Goal: Task Accomplishment & Management: Manage account settings

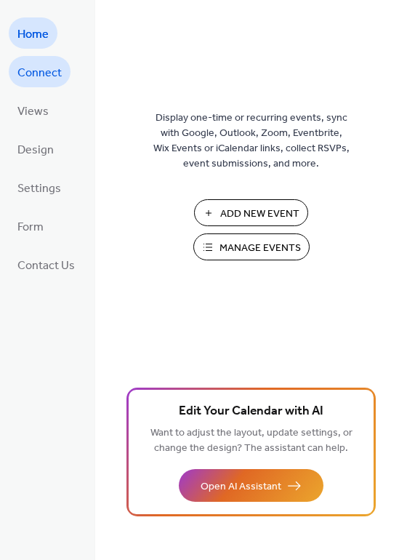
click at [39, 66] on span "Connect" at bounding box center [39, 73] width 44 height 23
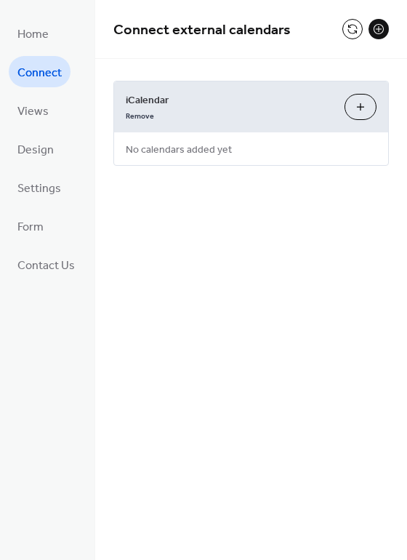
click at [376, 28] on button at bounding box center [378, 29] width 20 height 20
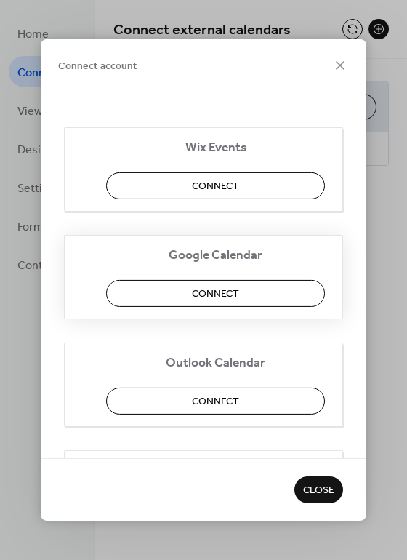
click at [212, 295] on span "Connect" at bounding box center [215, 293] width 47 height 15
click at [339, 60] on icon at bounding box center [339, 65] width 17 height 17
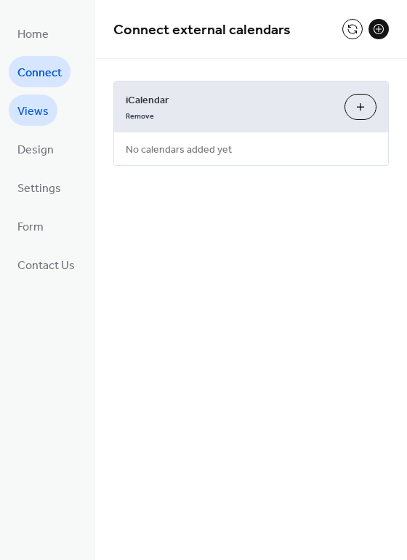
click at [33, 113] on span "Views" at bounding box center [32, 111] width 31 height 23
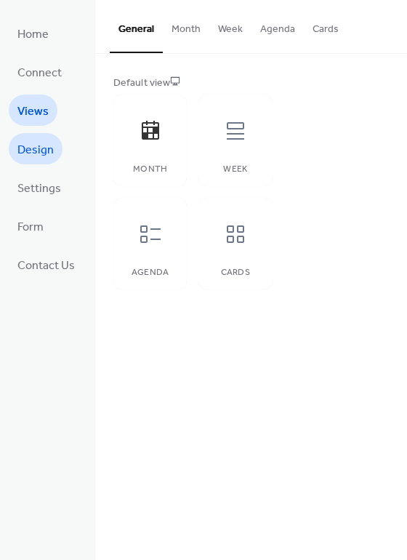
click at [38, 148] on span "Design" at bounding box center [35, 150] width 36 height 23
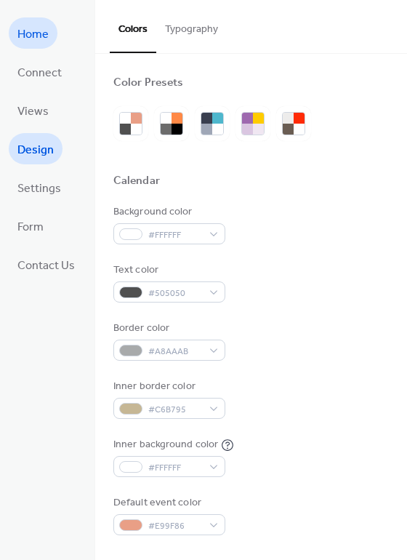
click at [34, 35] on span "Home" at bounding box center [32, 34] width 31 height 23
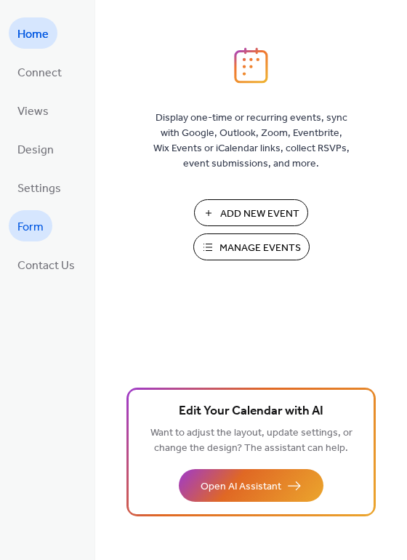
click at [21, 223] on span "Form" at bounding box center [30, 227] width 26 height 23
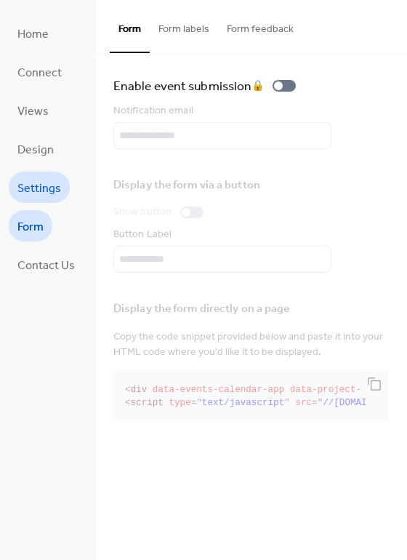
click at [36, 190] on span "Settings" at bounding box center [39, 188] width 44 height 23
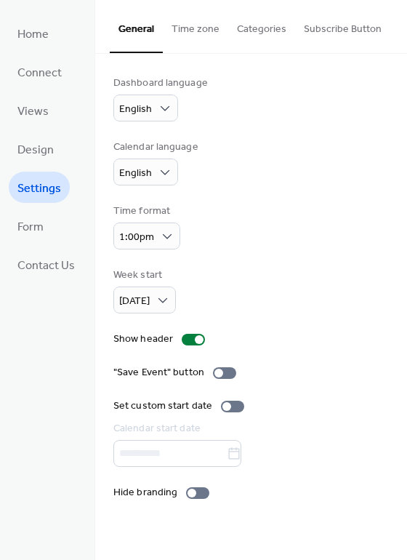
click at [324, 27] on button "Subscribe Button" at bounding box center [342, 26] width 95 height 52
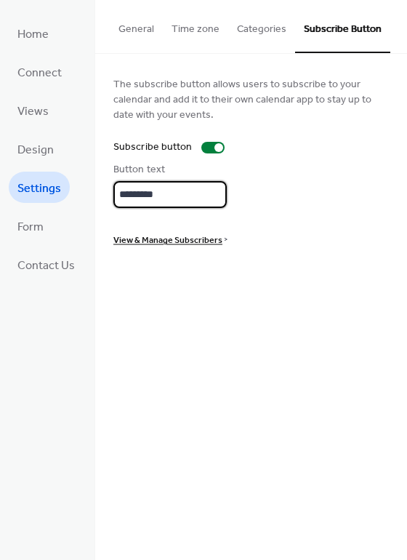
click at [187, 196] on input "*********" at bounding box center [169, 194] width 113 height 27
type input "**********"
click at [153, 237] on span "View & Manage Subscribers" at bounding box center [167, 240] width 109 height 15
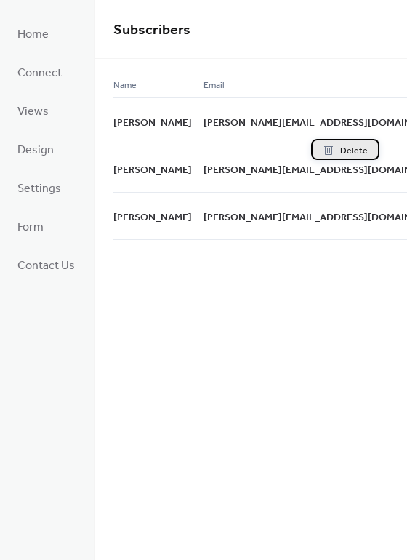
click at [355, 152] on span "Delete" at bounding box center [354, 150] width 28 height 15
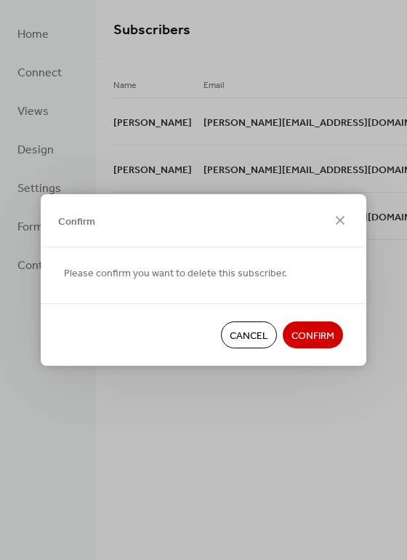
click at [304, 331] on span "Confirm" at bounding box center [312, 335] width 43 height 15
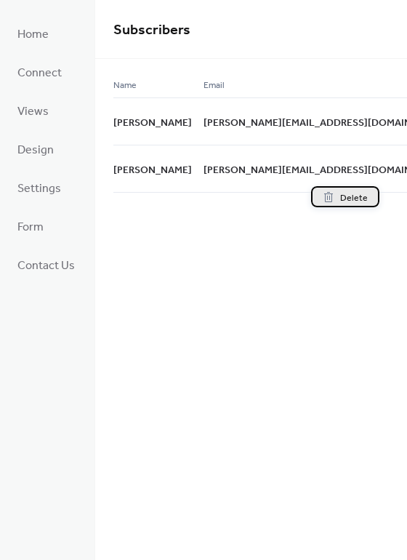
click at [358, 195] on span "Delete" at bounding box center [354, 197] width 28 height 15
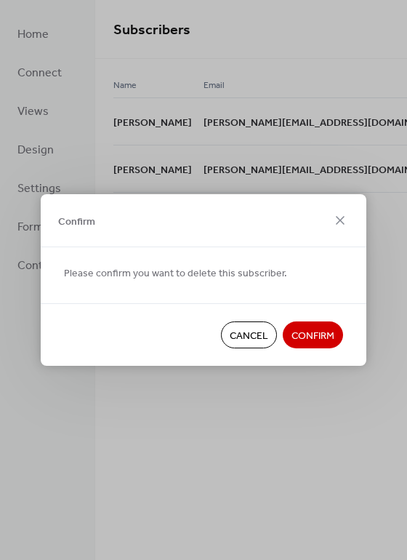
click at [315, 332] on span "Confirm" at bounding box center [312, 335] width 43 height 15
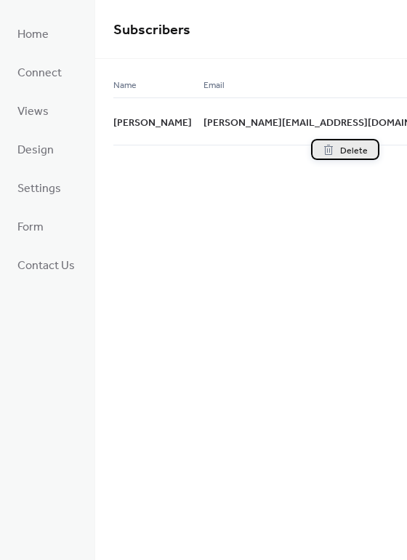
click at [363, 153] on span "Delete" at bounding box center [354, 150] width 28 height 15
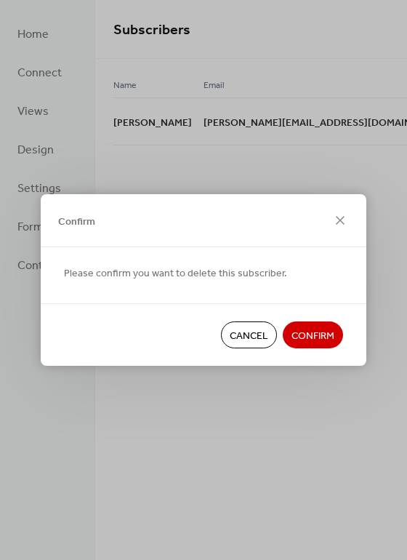
click at [304, 334] on span "Confirm" at bounding box center [312, 335] width 43 height 15
